Goal: Information Seeking & Learning: Learn about a topic

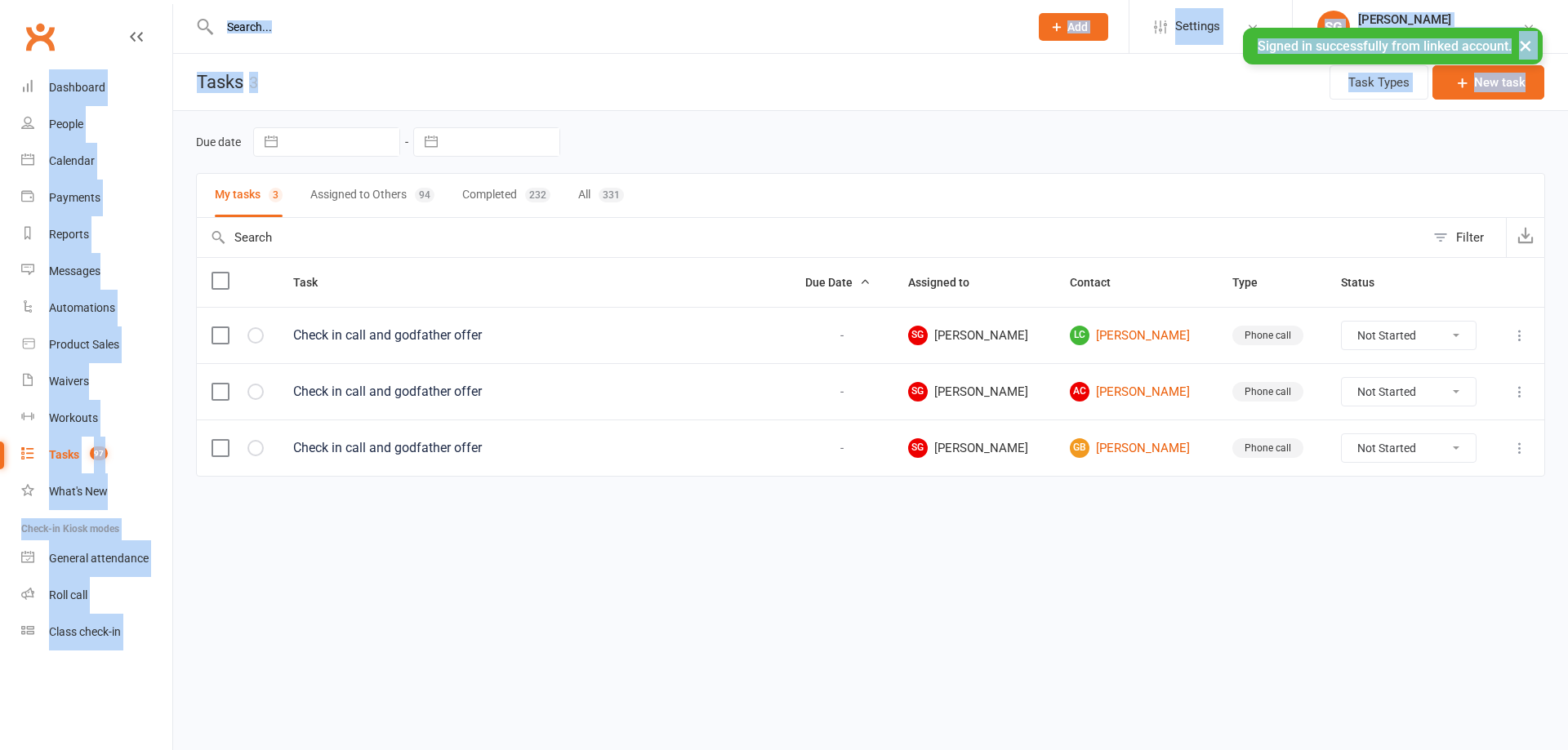
drag, startPoint x: 0, startPoint y: 0, endPoint x: 1554, endPoint y: -14, distance: 1554.1
click at [1554, 0] on html "Prospect Member Non-attending contact Class / event Appointment Task Membership…" at bounding box center [784, 273] width 1568 height 545
click at [617, 57] on header "Tasks 3 Task Types New task" at bounding box center [870, 83] width 1395 height 57
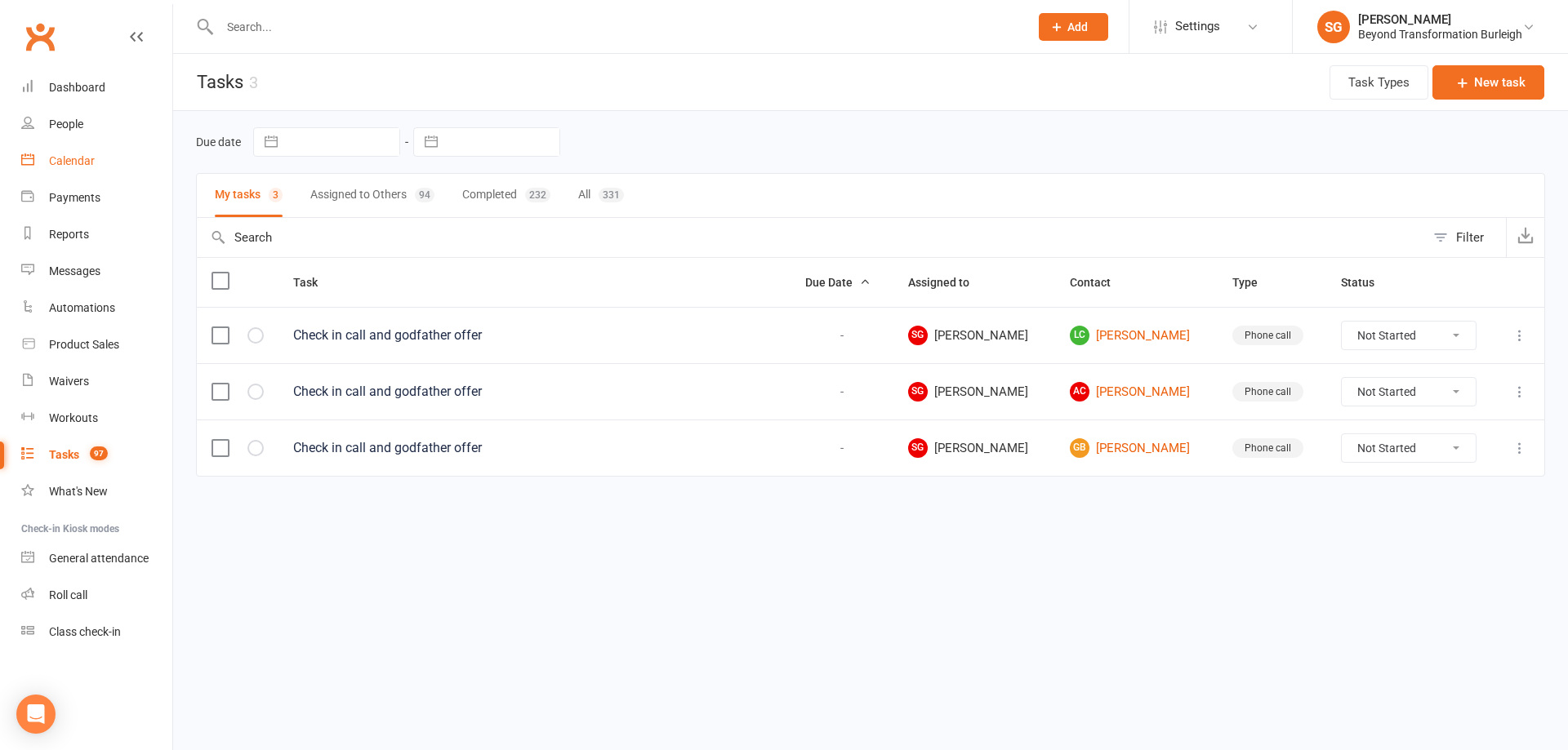
click at [67, 166] on div "Calendar" at bounding box center [71, 160] width 45 height 13
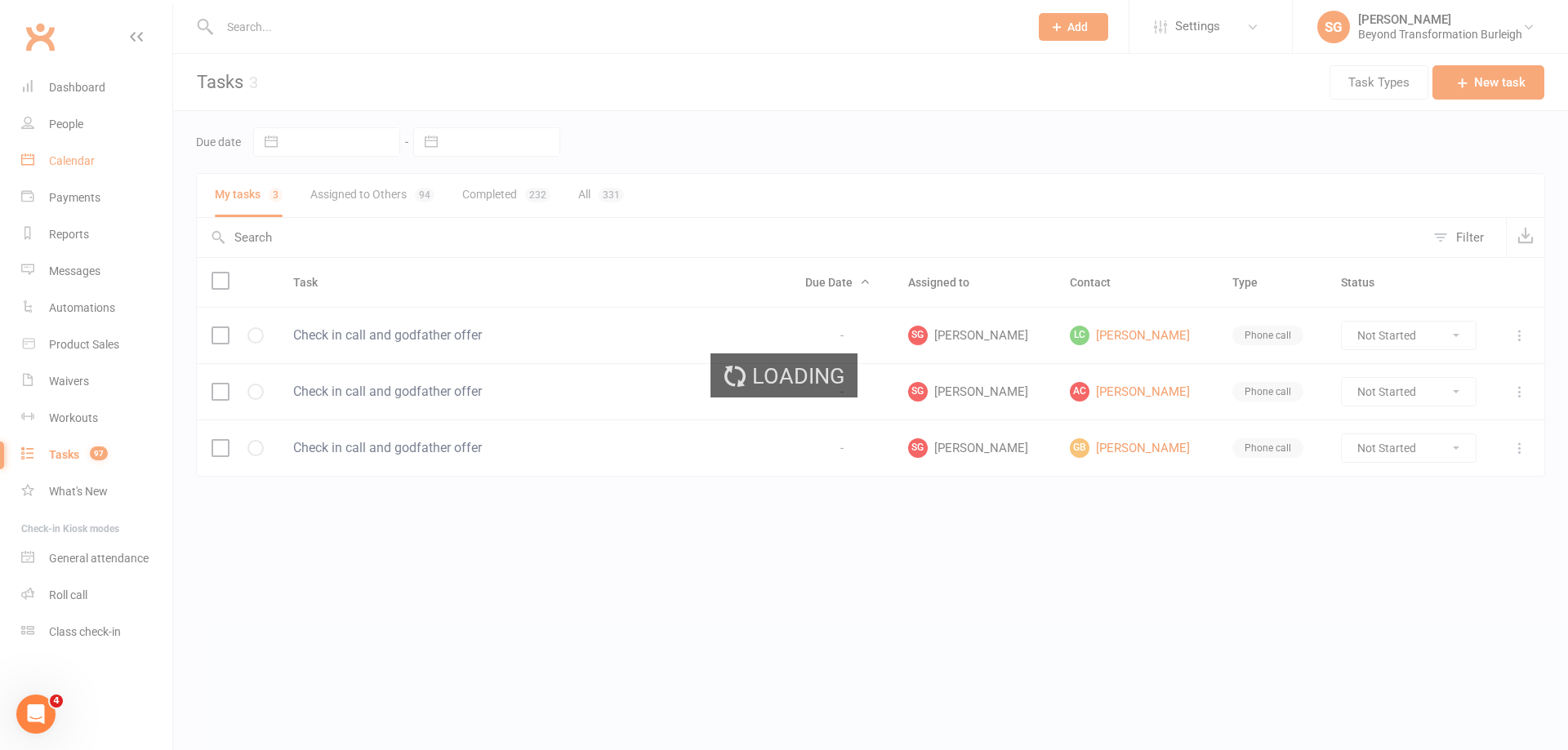
click at [67, 166] on div "Loading" at bounding box center [784, 375] width 1568 height 750
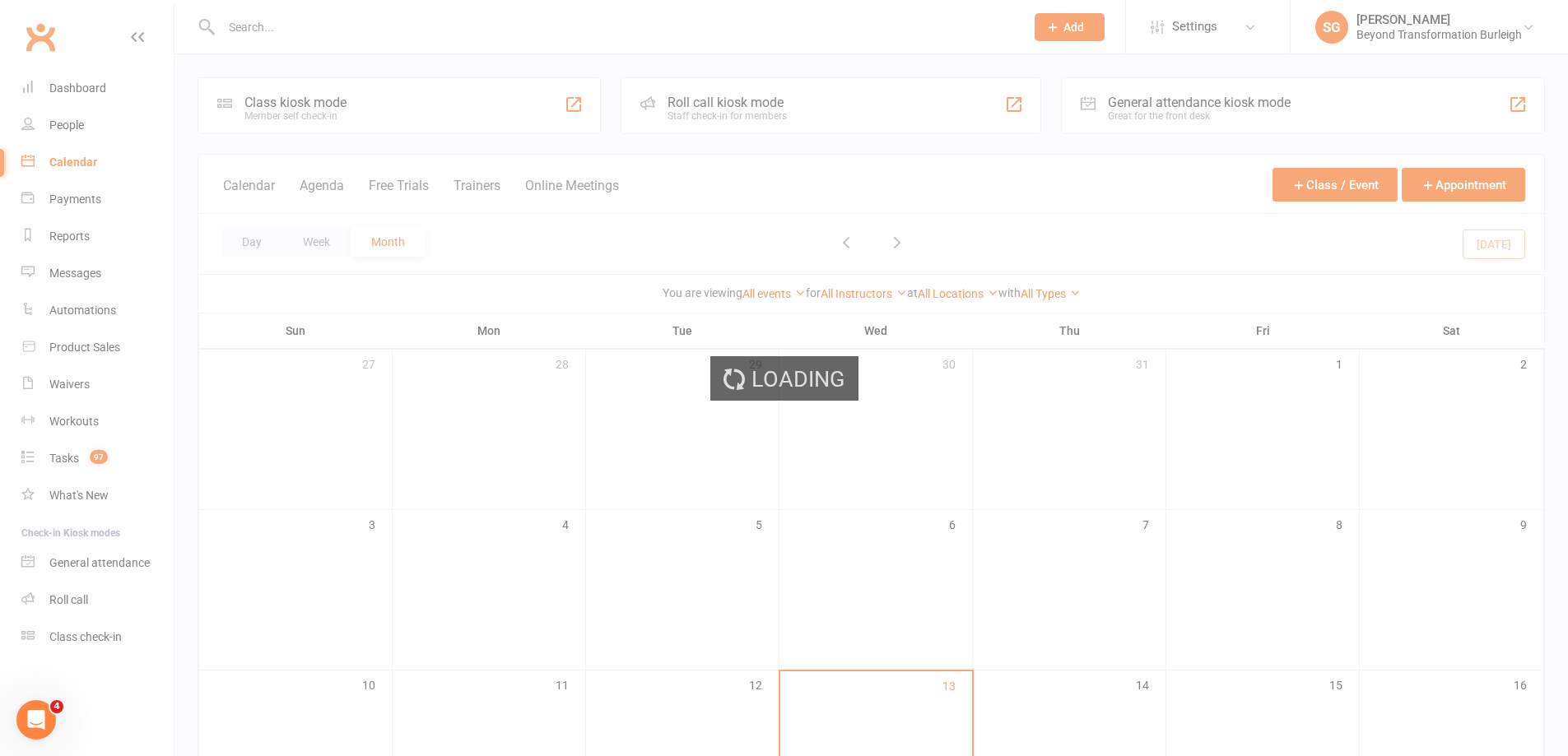
click at [494, 252] on div "Loading" at bounding box center [784, 378] width 1568 height 756
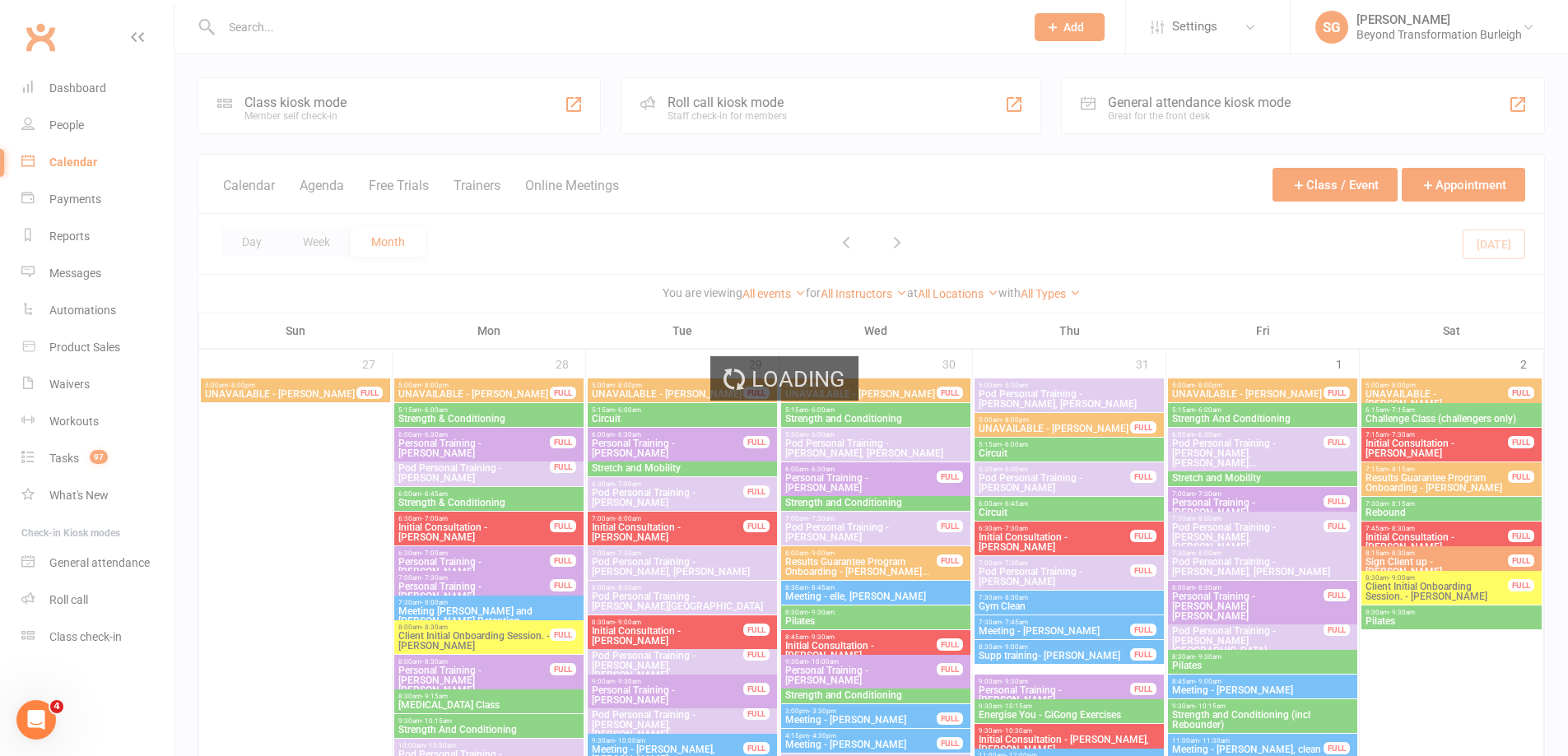
click at [494, 242] on div "Loading" at bounding box center [784, 378] width 1568 height 756
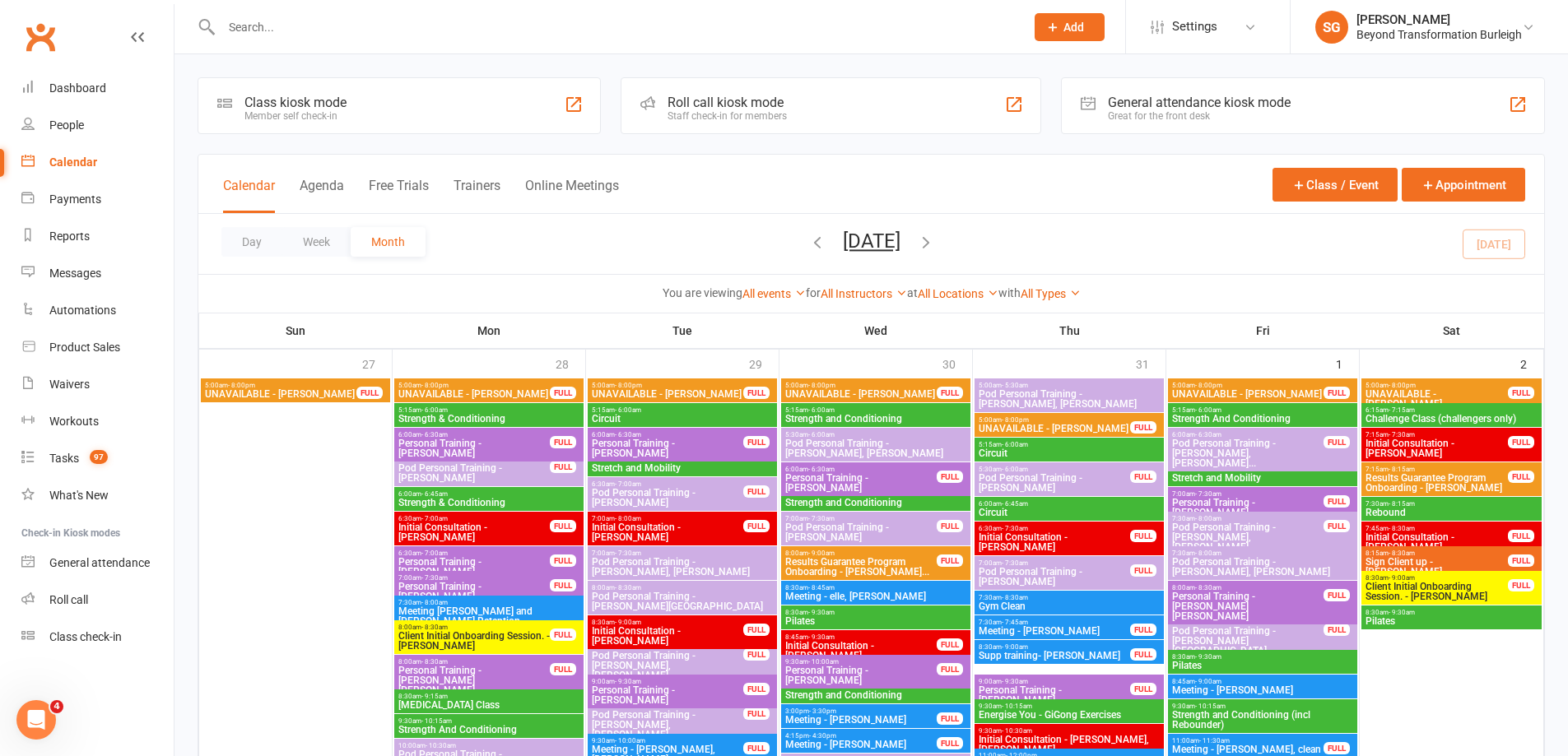
click at [494, 242] on div "Day Week Month [DATE] [DATE] Sun Mon Tue Wed Thu Fri Sat 27 28 29 30 31 01 02 0…" at bounding box center [871, 243] width 1346 height 60
click at [323, 241] on button "Week" at bounding box center [316, 242] width 68 height 30
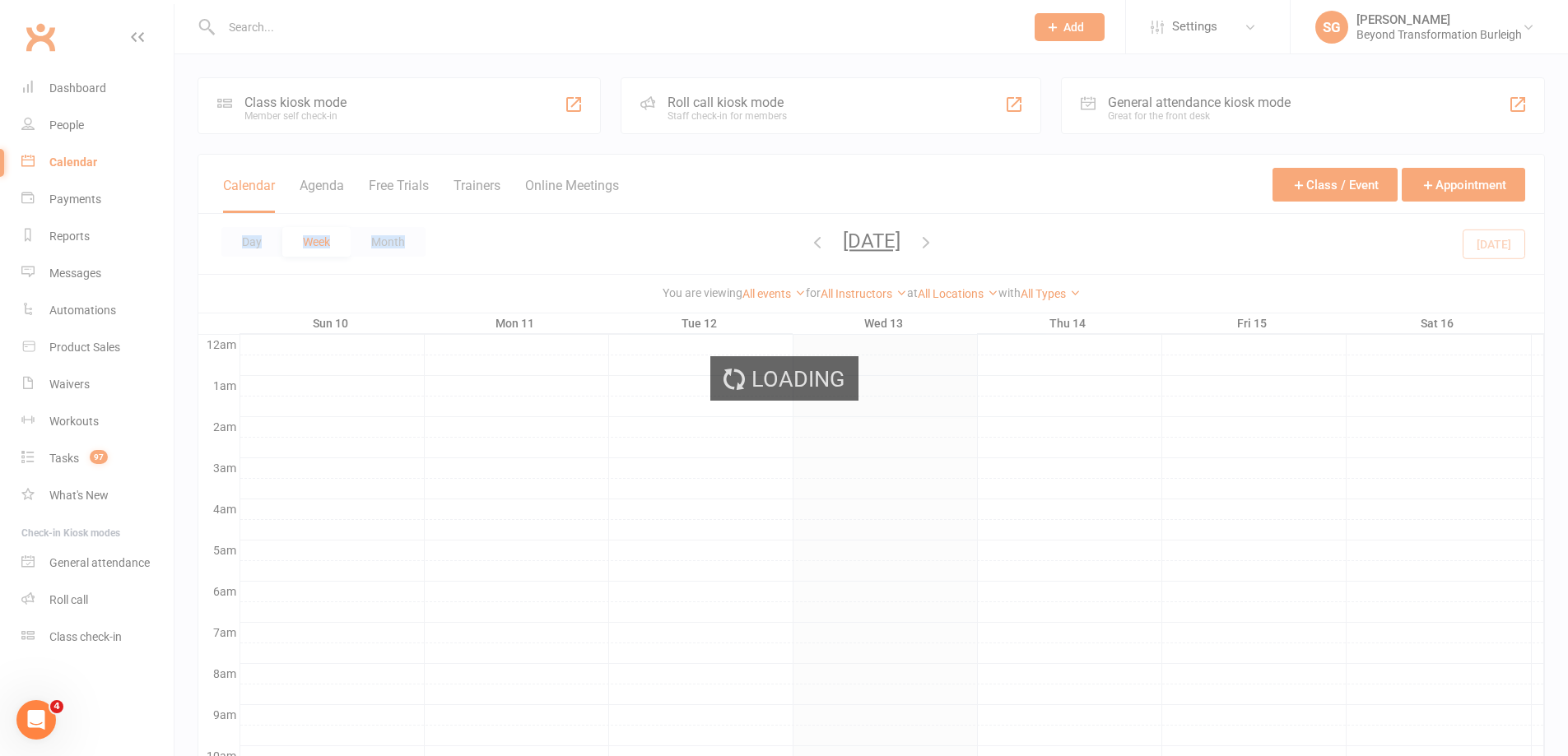
scroll to position [4, 0]
click at [934, 208] on div "Loading" at bounding box center [784, 378] width 1568 height 756
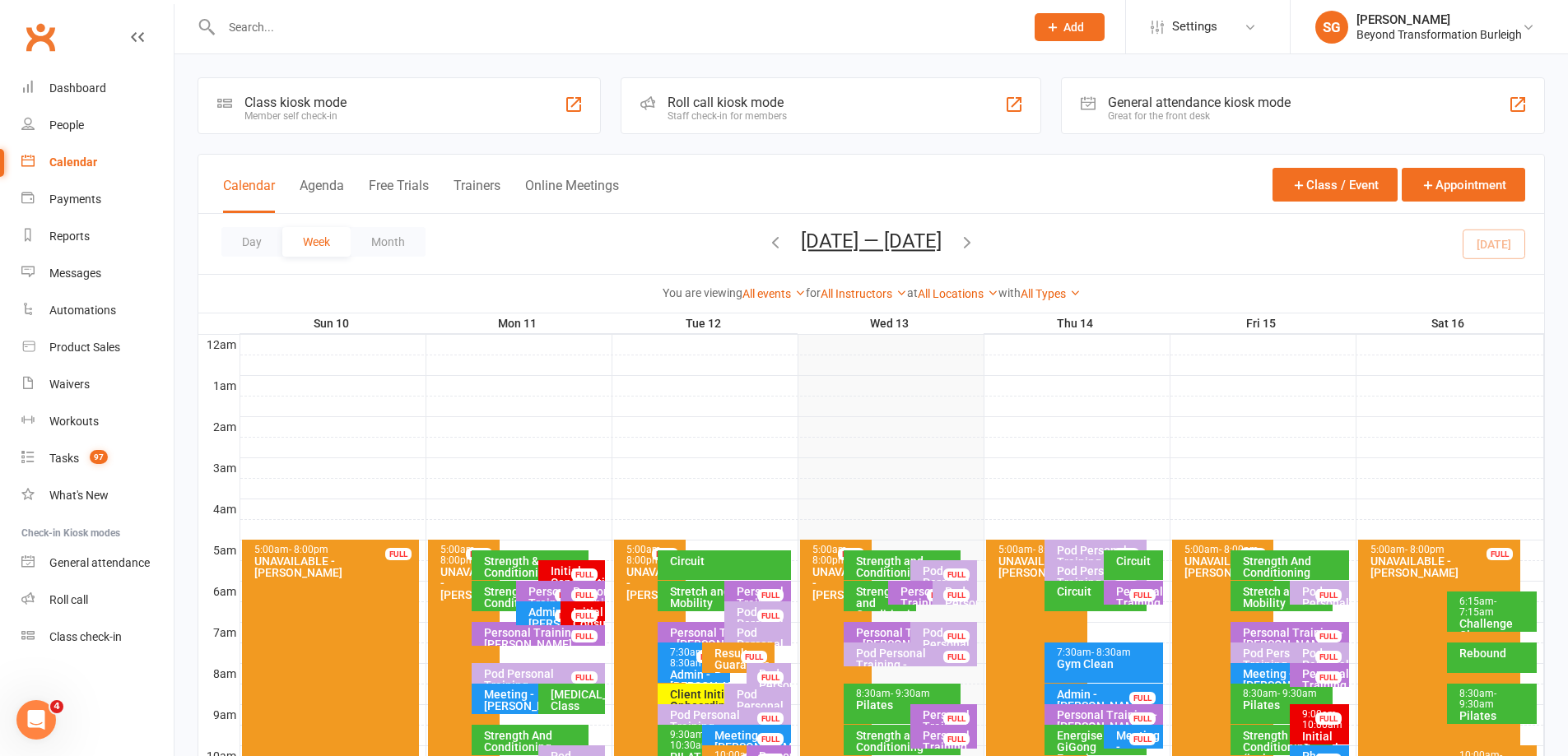
scroll to position [0, 0]
click at [391, 244] on button "Month" at bounding box center [388, 242] width 75 height 30
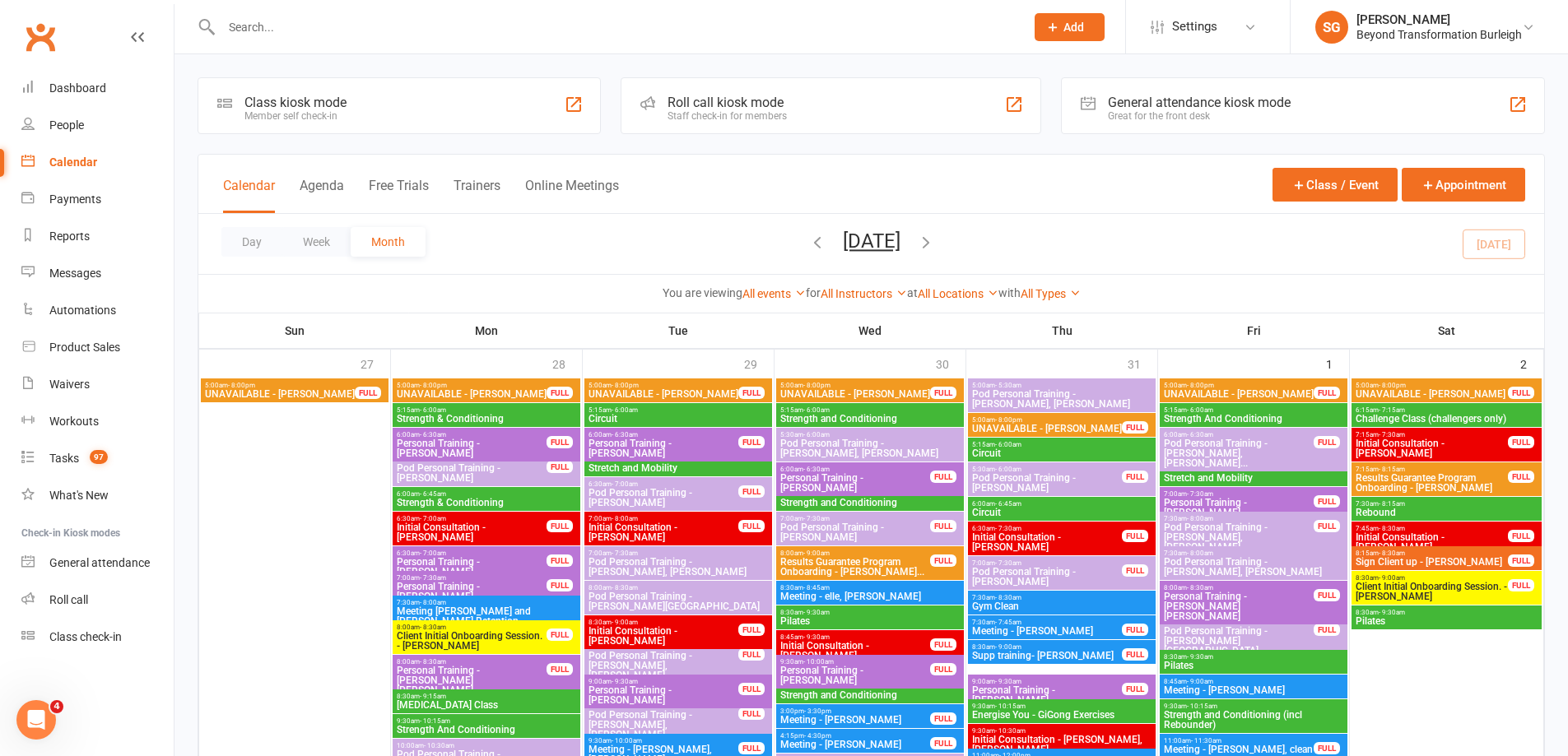
click at [935, 242] on icon "button" at bounding box center [926, 242] width 18 height 18
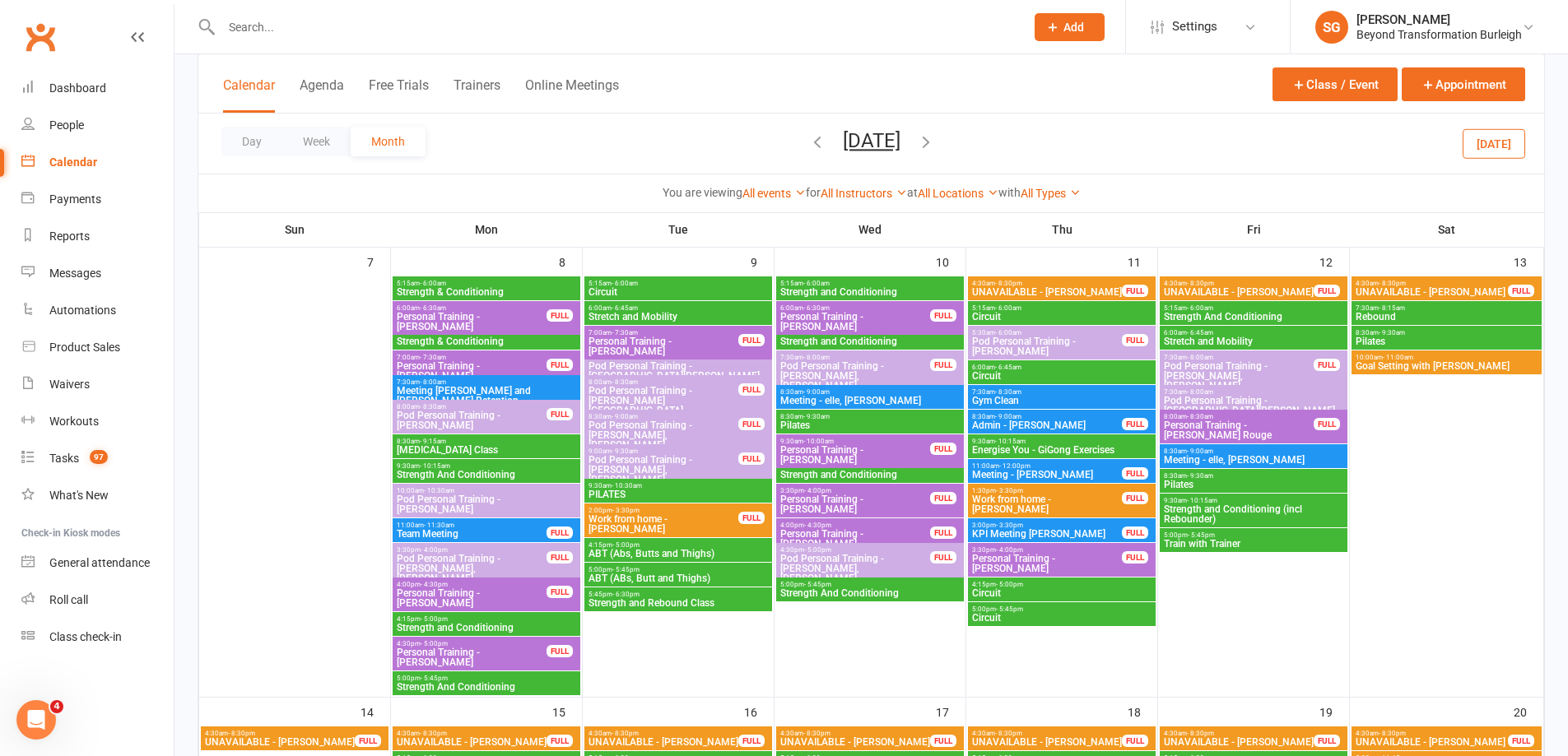
scroll to position [658, 0]
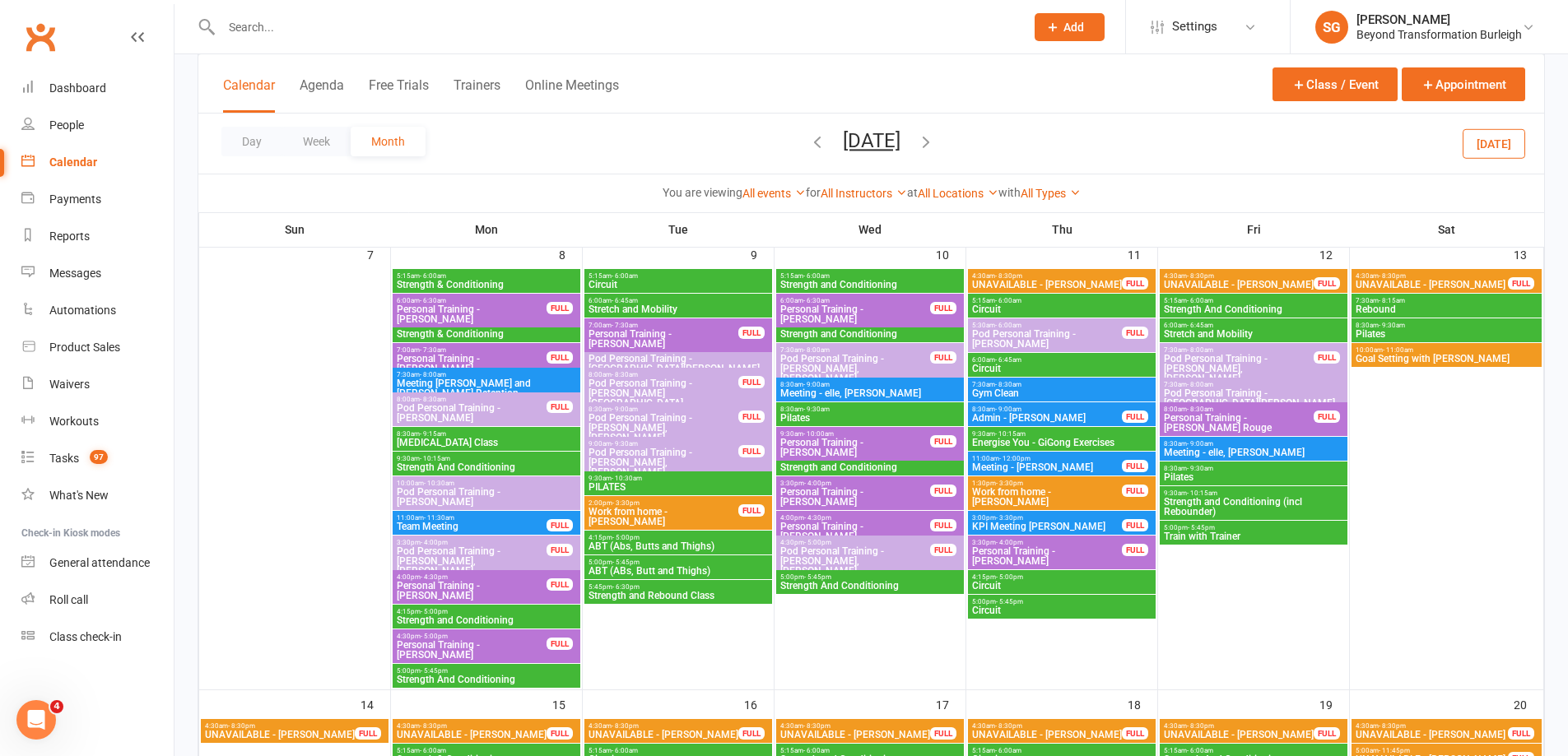
click at [1449, 357] on span "Goal Setting with [PERSON_NAME]" at bounding box center [1447, 358] width 183 height 10
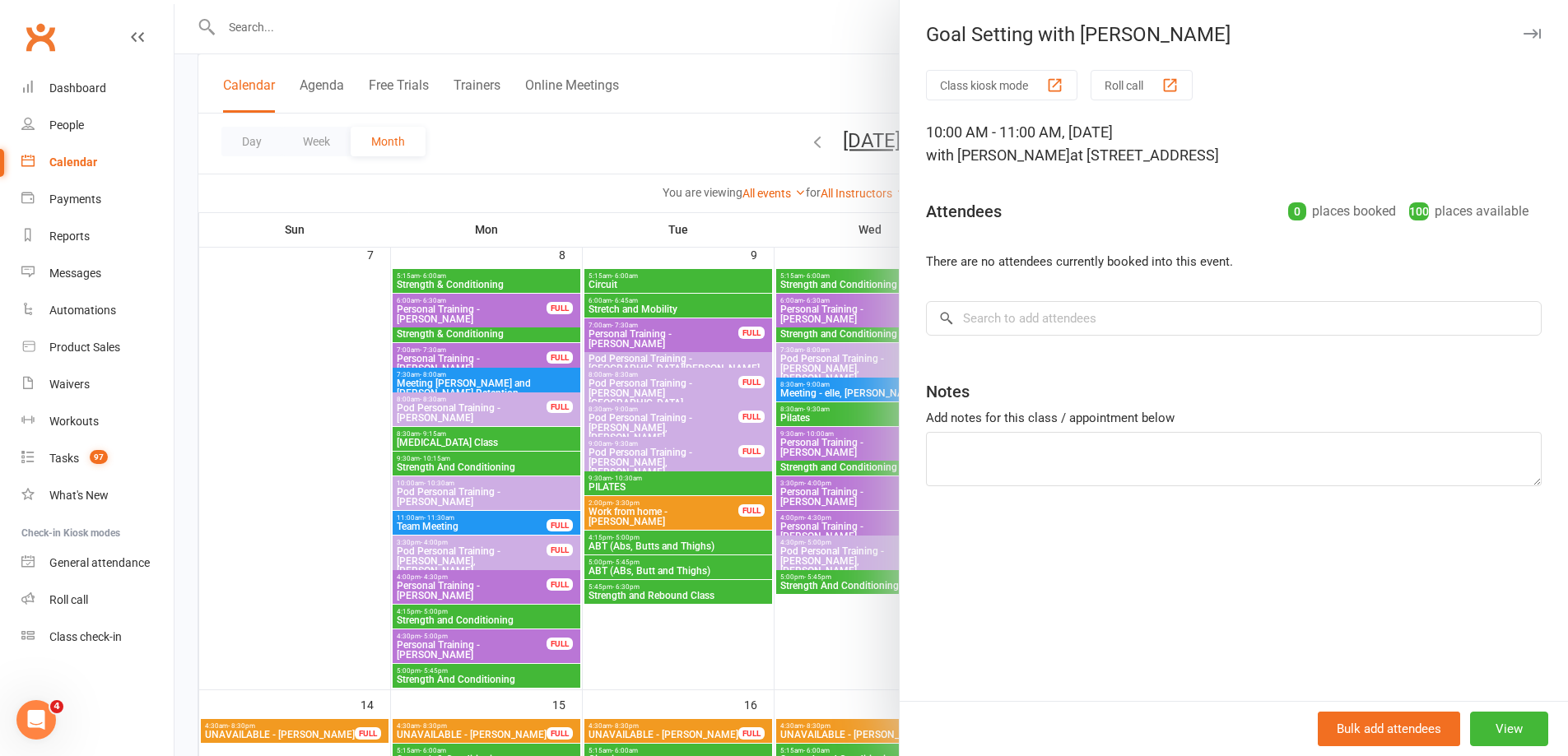
click at [1516, 751] on div "Bulk add attendees View" at bounding box center [1234, 728] width 668 height 55
click at [1509, 743] on button "View" at bounding box center [1509, 729] width 78 height 35
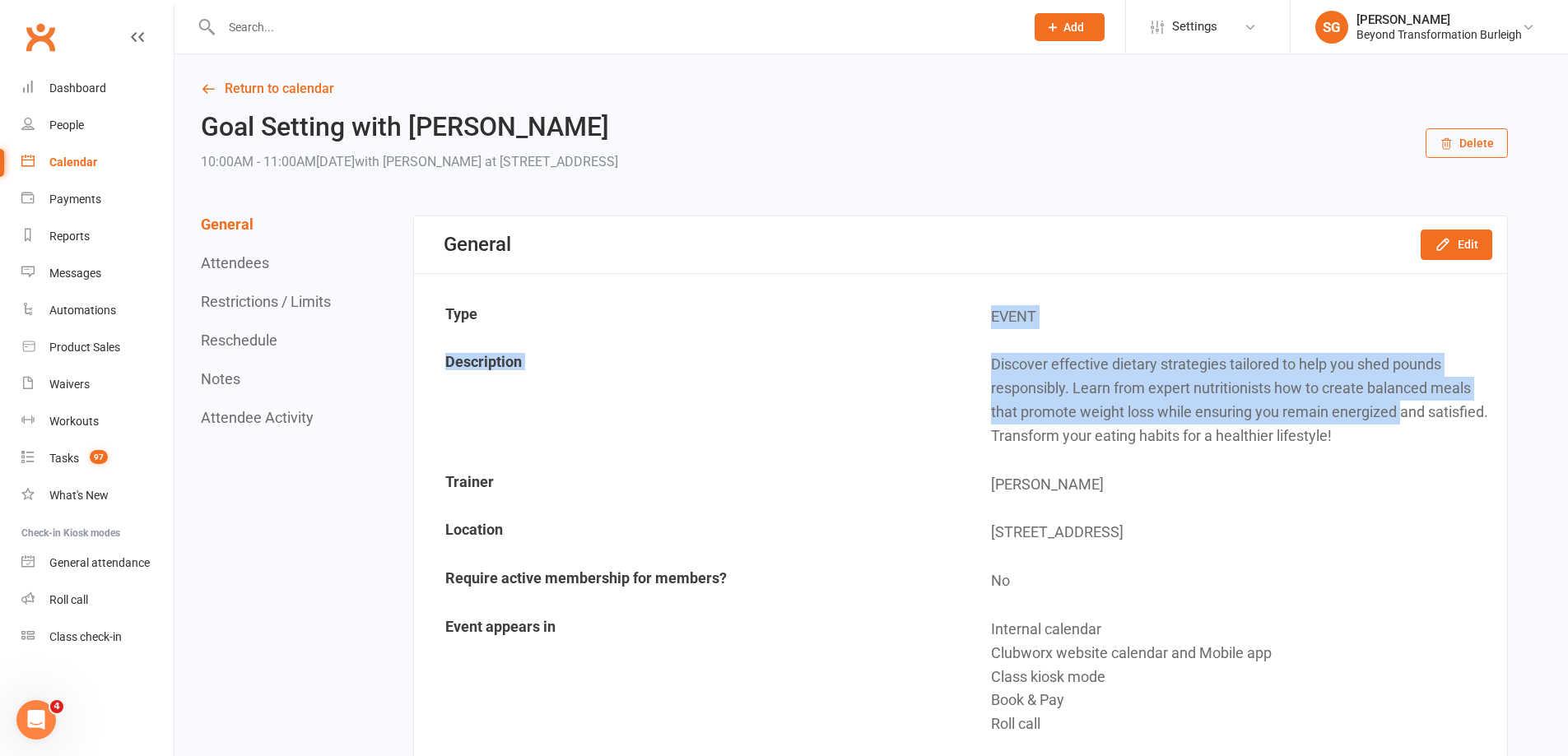
drag, startPoint x: 927, startPoint y: 297, endPoint x: 1403, endPoint y: 422, distance: 492.1
click at [1403, 422] on tbody "Type EVENT Description Discover effective dietary strategies tailored to help y…" at bounding box center [961, 569] width 1090 height 551
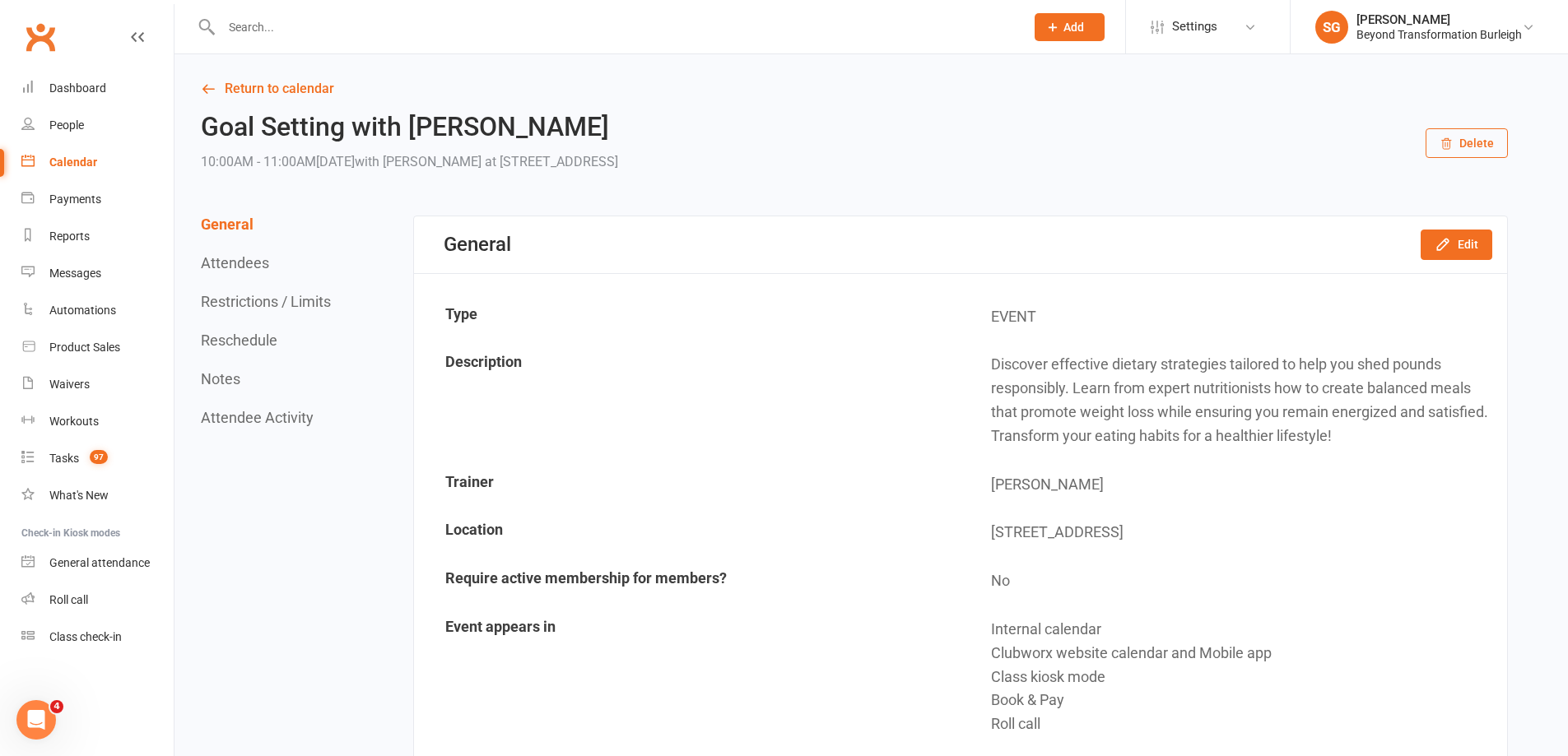
click at [1408, 426] on td "Discover effective dietary strategies tailored to help you shed pounds responsi…" at bounding box center [1234, 400] width 544 height 118
drag, startPoint x: 1401, startPoint y: 439, endPoint x: 1388, endPoint y: 432, distance: 14.8
click at [1388, 432] on td "Discover effective dietary strategies tailored to help you shed pounds responsi…" at bounding box center [1234, 400] width 544 height 118
